Goal: Transaction & Acquisition: Purchase product/service

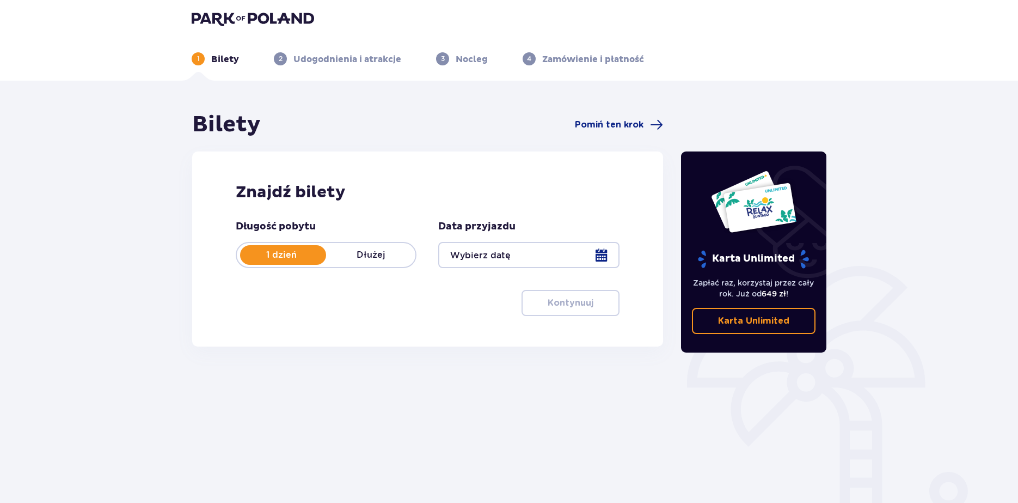
scroll to position [52, 0]
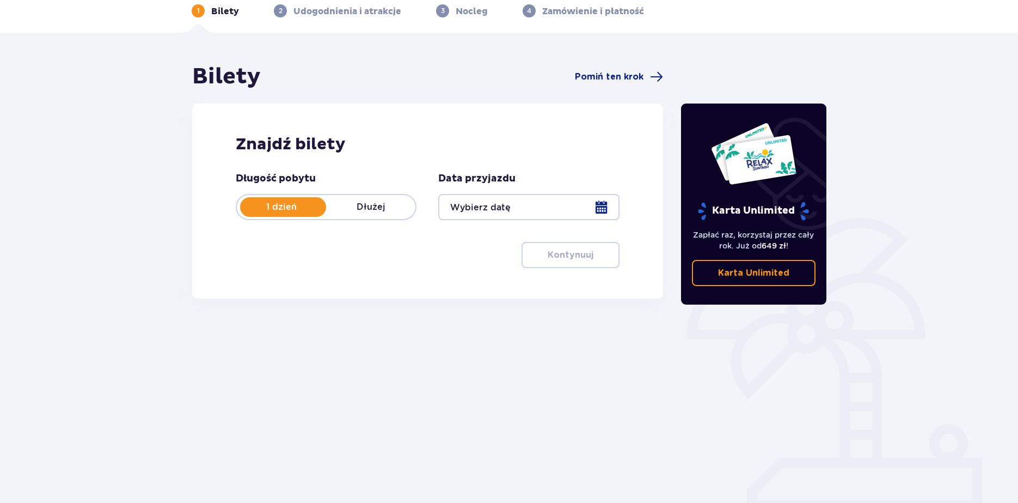
click at [497, 215] on div at bounding box center [528, 207] width 181 height 26
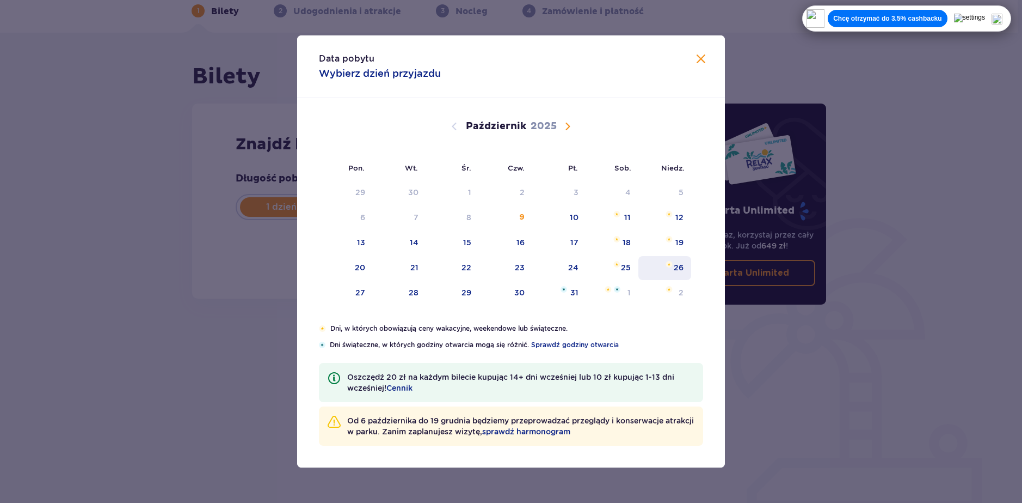
drag, startPoint x: 628, startPoint y: 241, endPoint x: 675, endPoint y: 272, distance: 56.2
click at [625, 242] on div "18" at bounding box center [627, 242] width 8 height 11
type input "18.10.25"
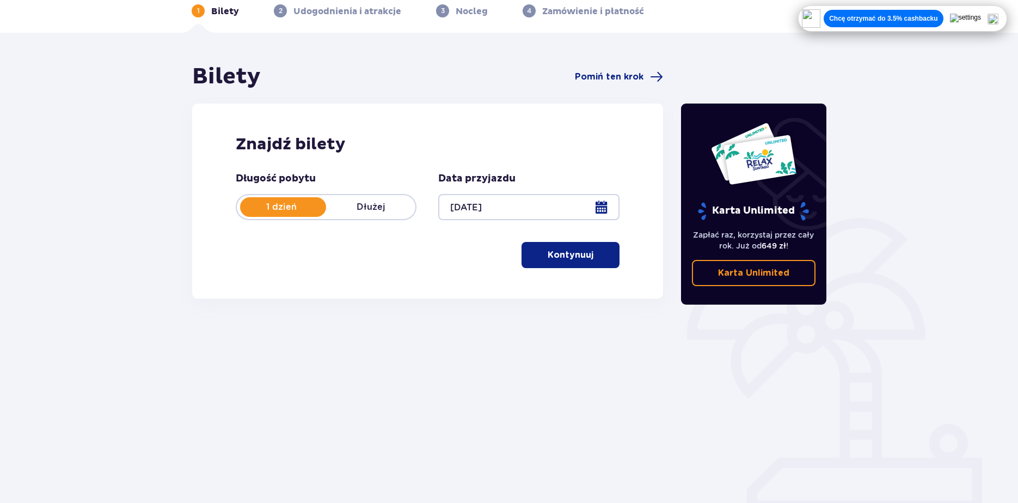
click at [705, 54] on div "Bilety Pomiń ten krok Znajdź bilety Długość pobytu 1 dzień Dłużej Data przyjazd…" at bounding box center [509, 268] width 1018 height 470
click at [571, 250] on p "Kontynuuj" at bounding box center [571, 255] width 46 height 12
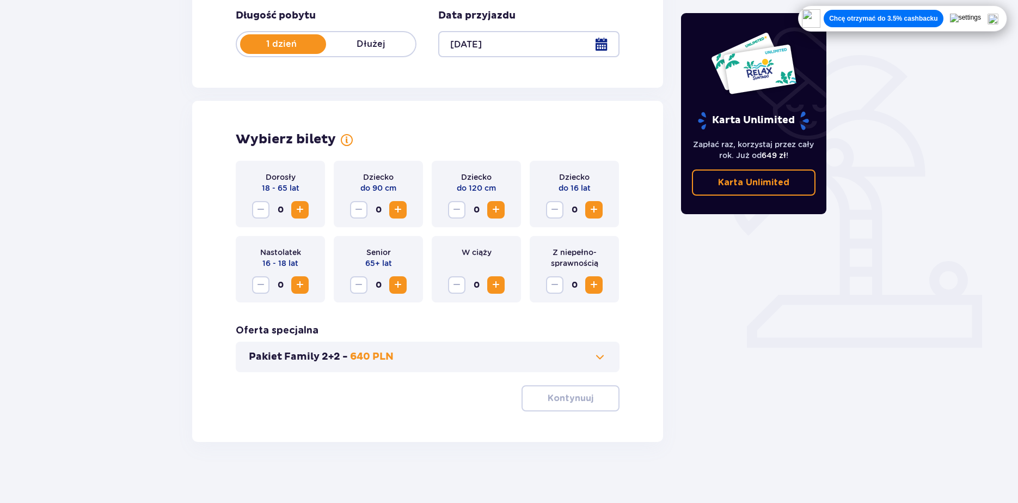
scroll to position [219, 0]
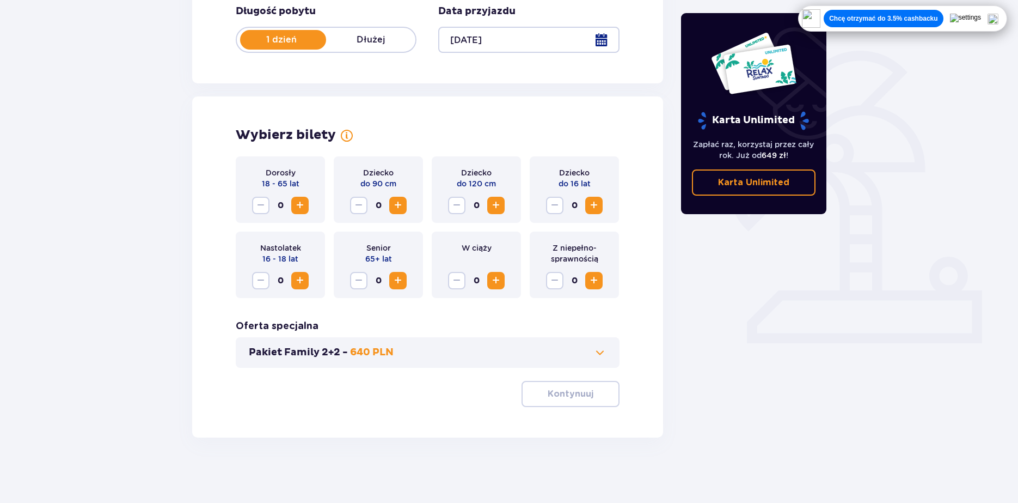
click at [592, 204] on span "Zwiększ" at bounding box center [593, 205] width 13 height 13
click at [580, 385] on button "Kontynuuj" at bounding box center [571, 394] width 98 height 26
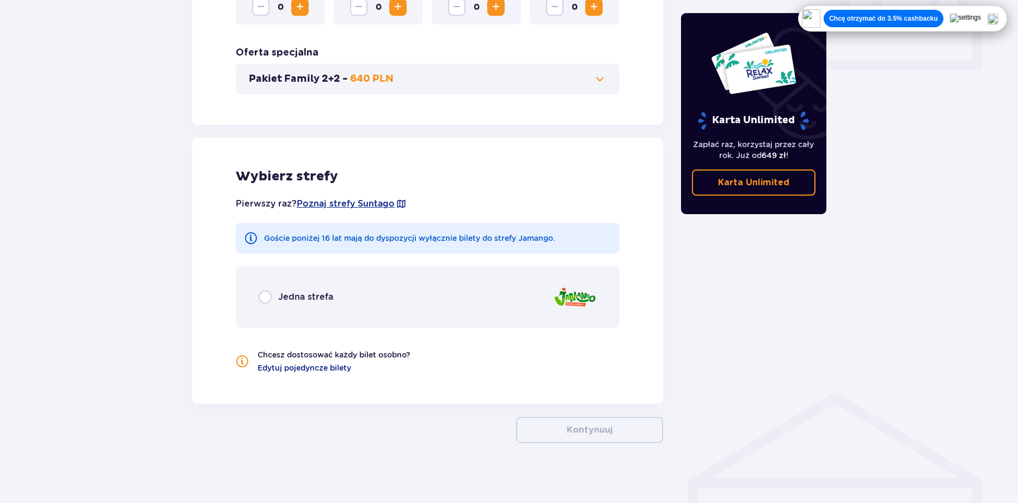
scroll to position [498, 0]
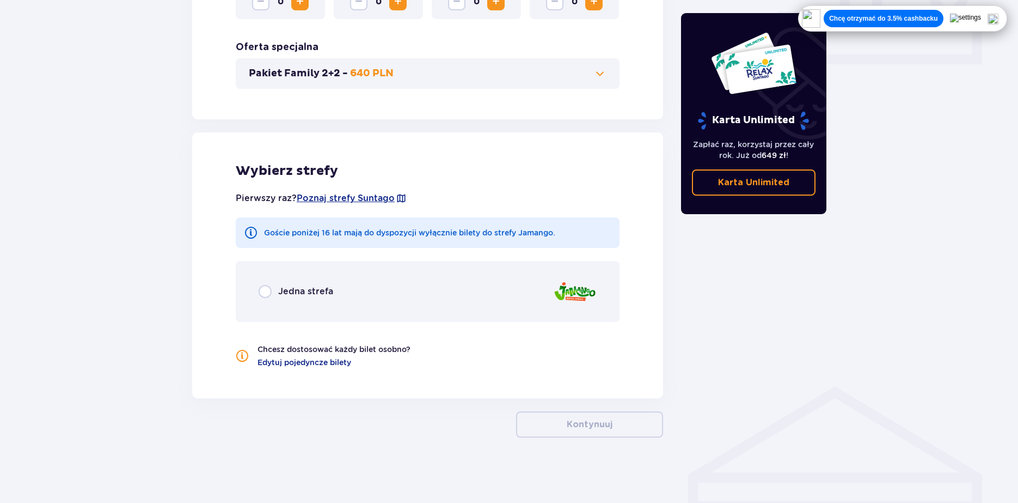
click at [307, 287] on span "Jedna strefa" at bounding box center [305, 291] width 55 height 12
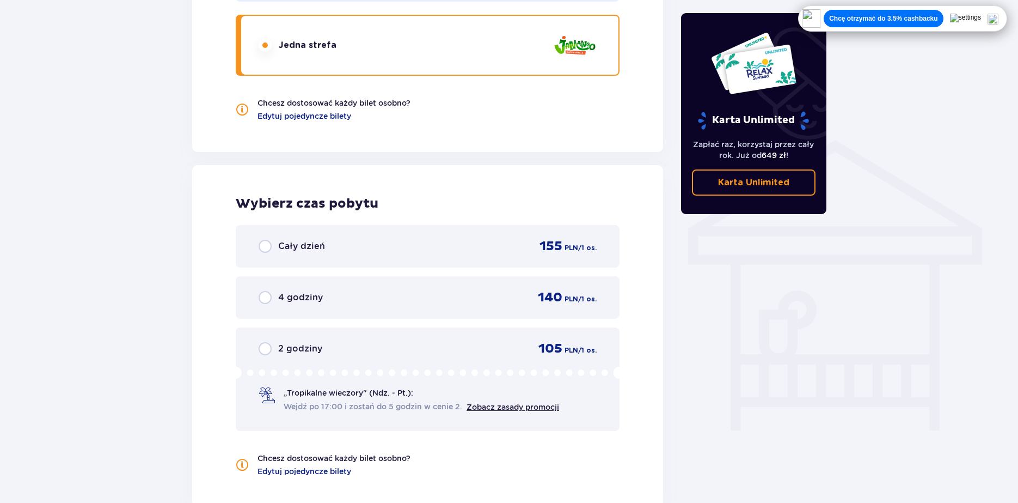
scroll to position [853, 0]
